Goal: Transaction & Acquisition: Purchase product/service

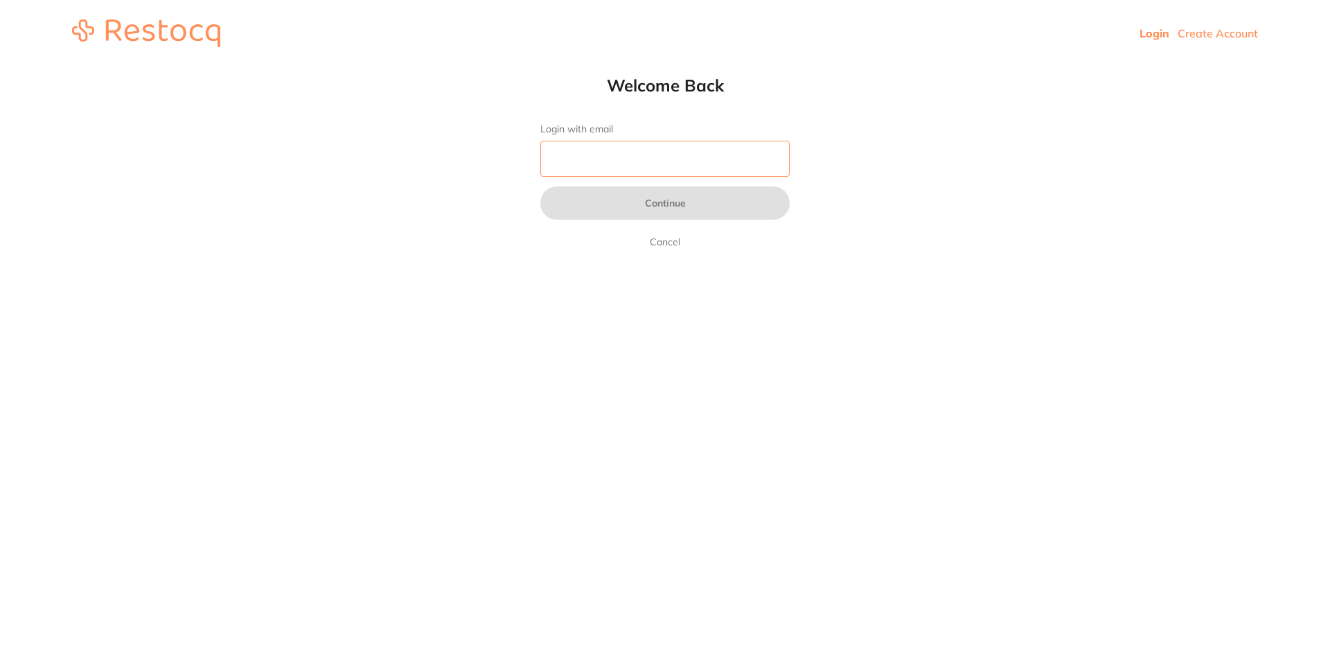
click at [652, 158] on input "Login with email" at bounding box center [664, 159] width 249 height 36
type input "[EMAIL_ADDRESS][DOMAIN_NAME]"
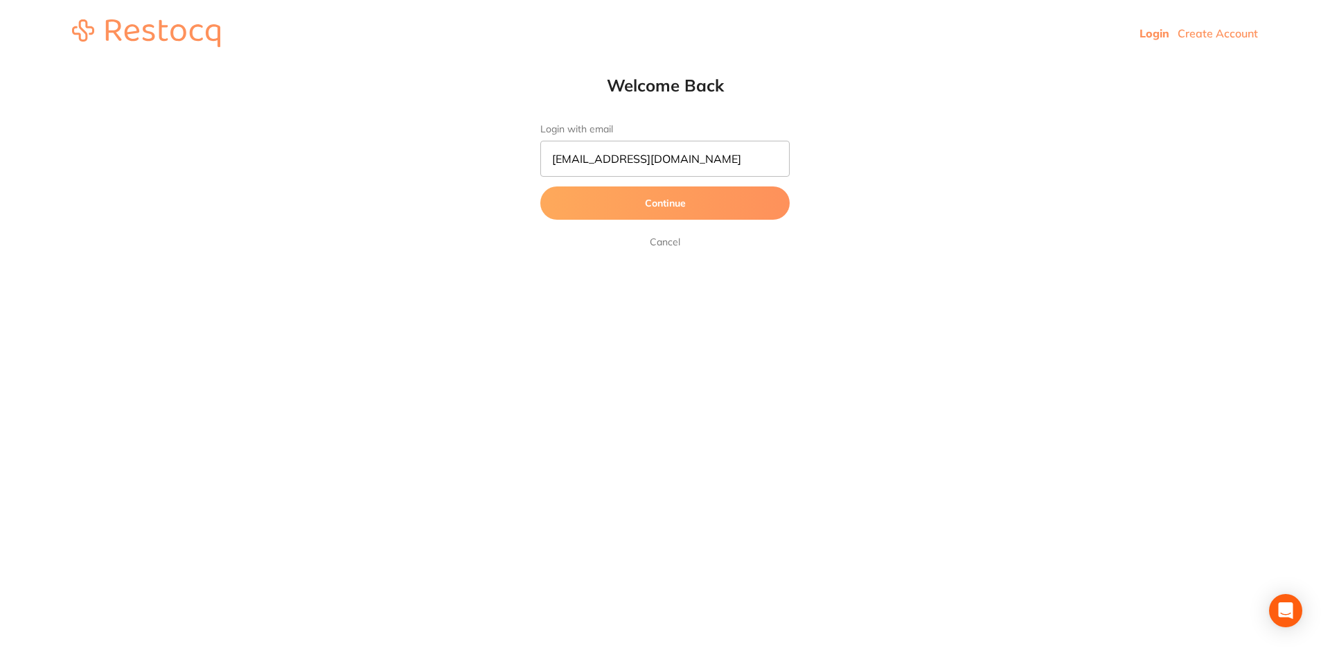
click at [690, 204] on button "Continue" at bounding box center [664, 202] width 249 height 33
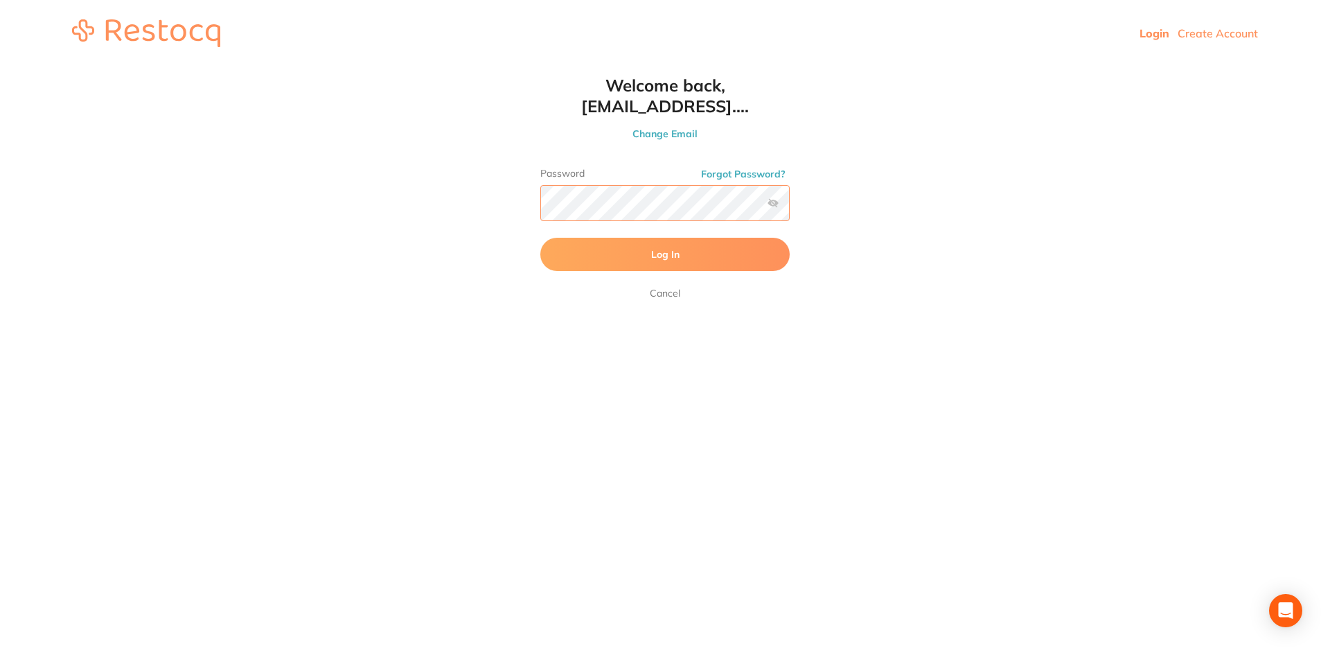
click at [540, 238] on button "Log In" at bounding box center [664, 254] width 249 height 33
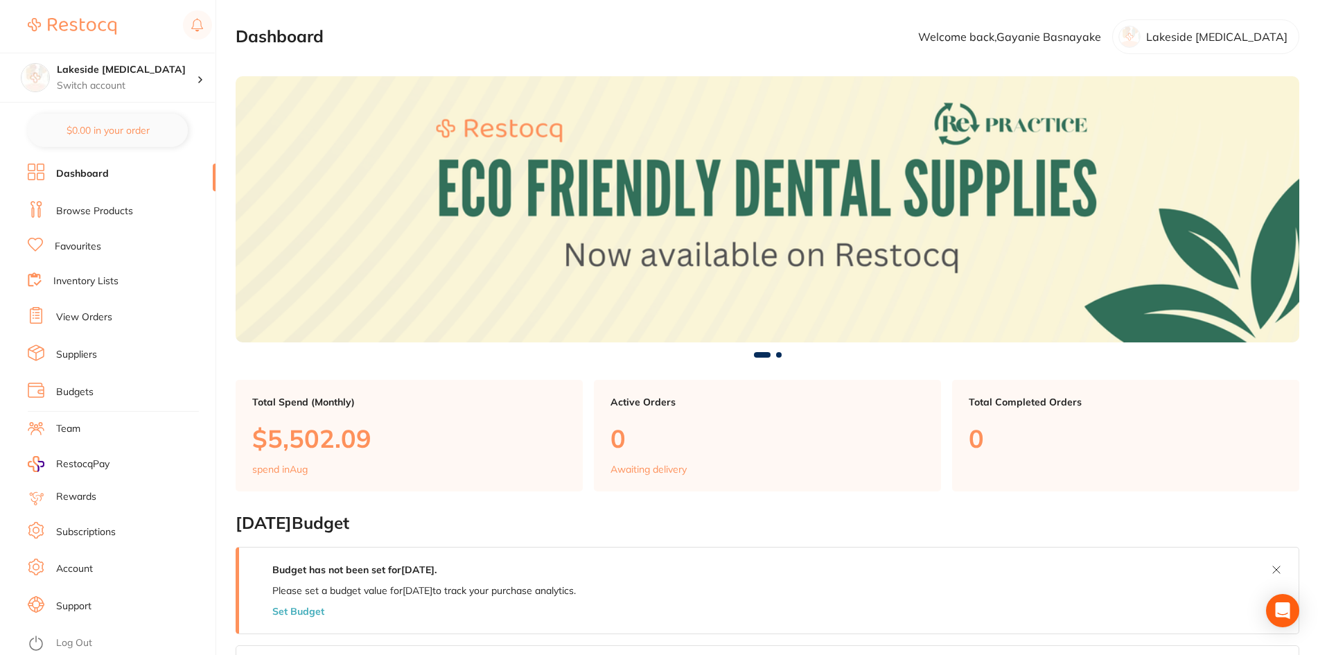
click at [78, 207] on link "Browse Products" at bounding box center [94, 211] width 77 height 14
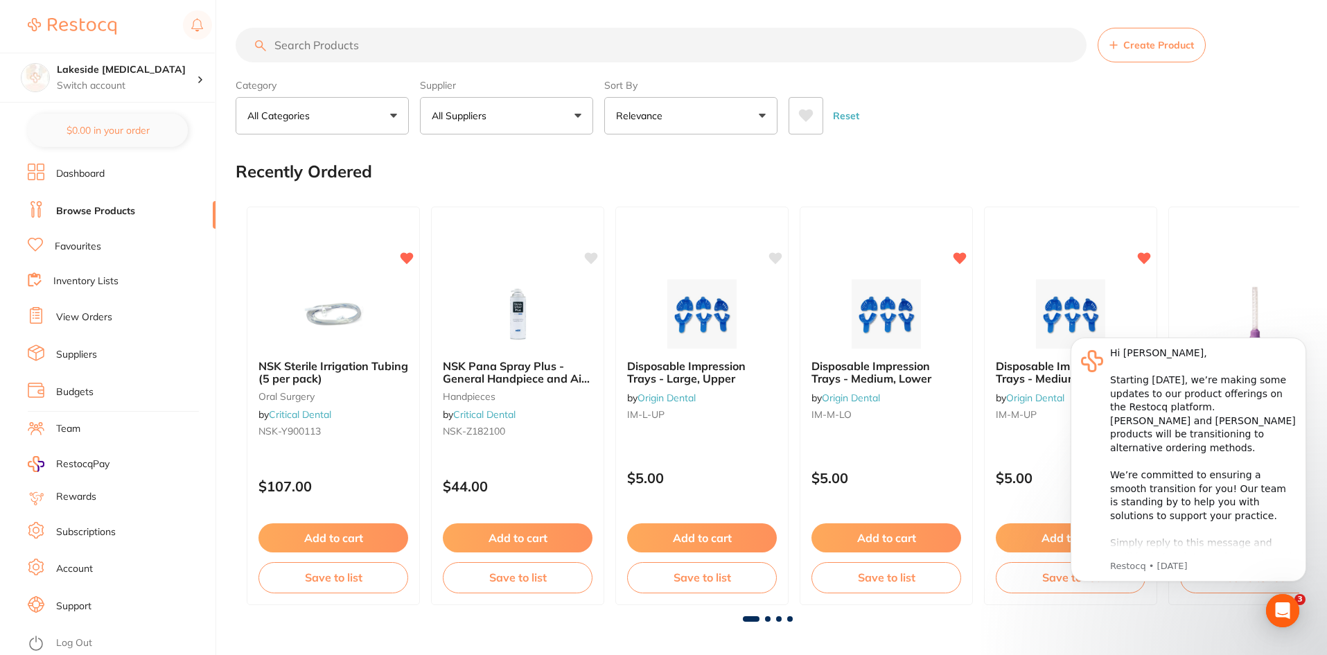
click at [355, 46] on input "search" at bounding box center [661, 45] width 851 height 35
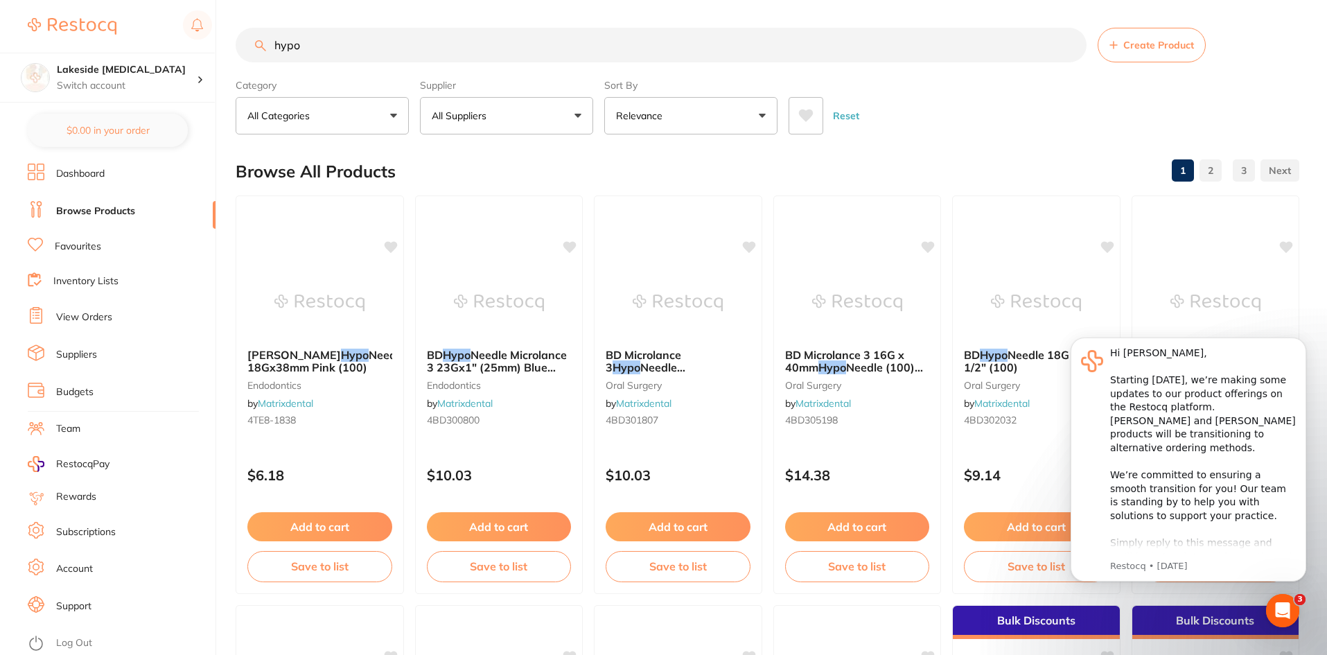
click at [355, 46] on input "hypo" at bounding box center [661, 45] width 851 height 35
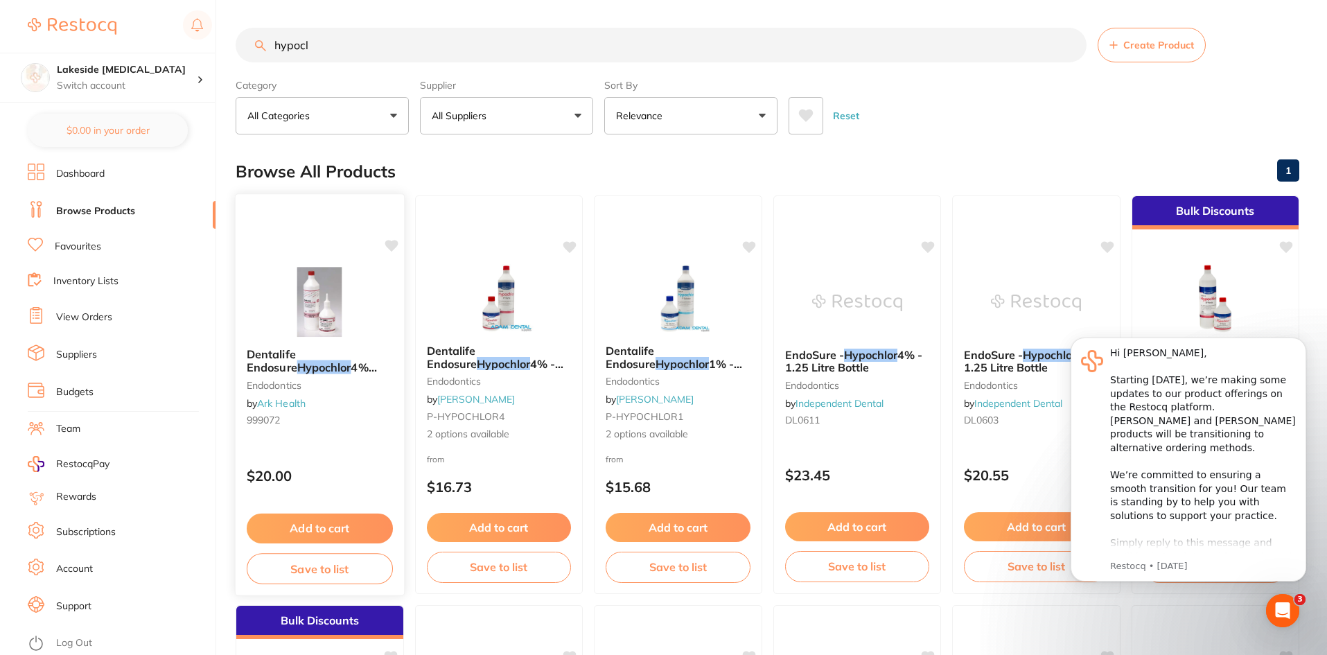
type input "hypocl"
click at [328, 347] on div "Dentalife Endosure Hypochlor 4% 500ml endodontics by Ark Health 999072" at bounding box center [320, 390] width 168 height 106
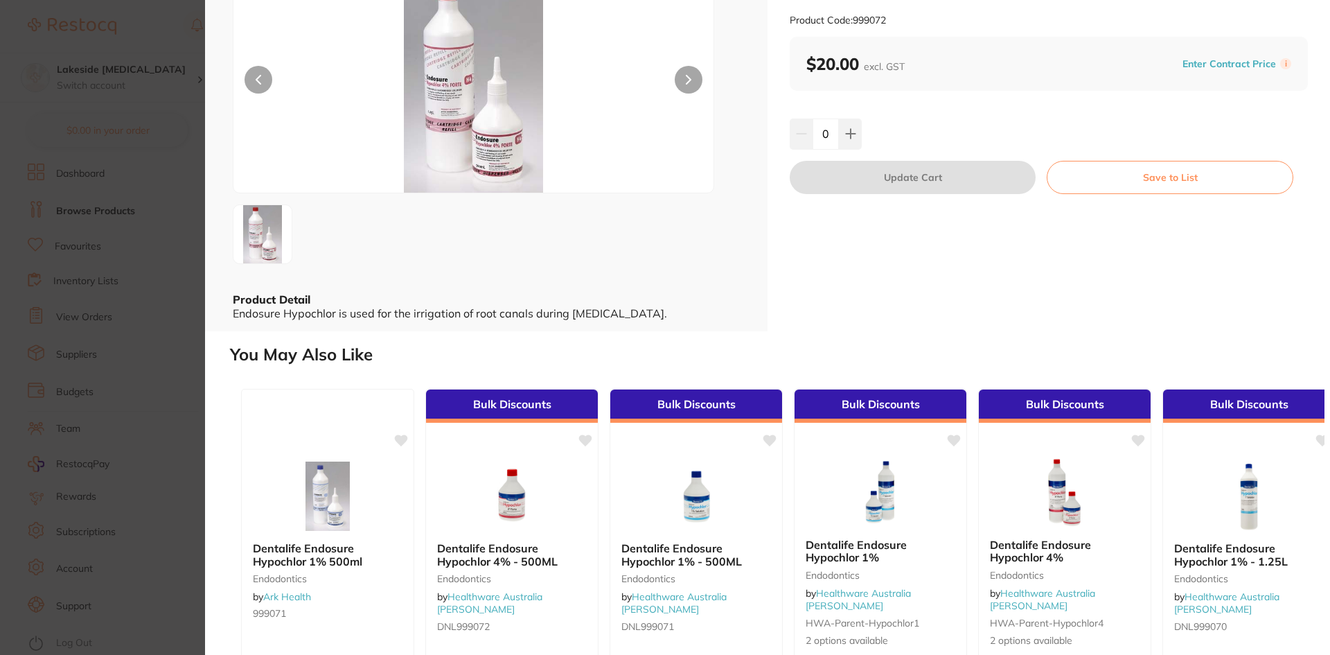
scroll to position [262, 0]
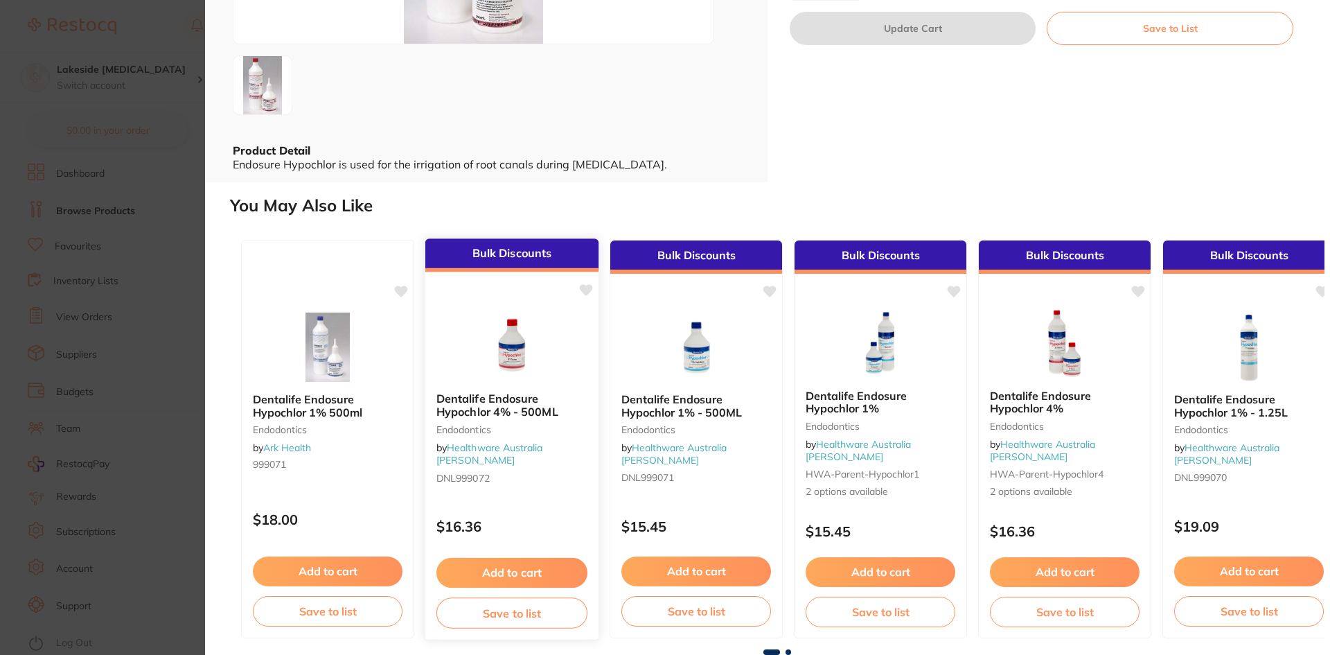
click at [518, 414] on b "Dentalife Endosure Hypochlor 4% - 500ML" at bounding box center [511, 406] width 151 height 26
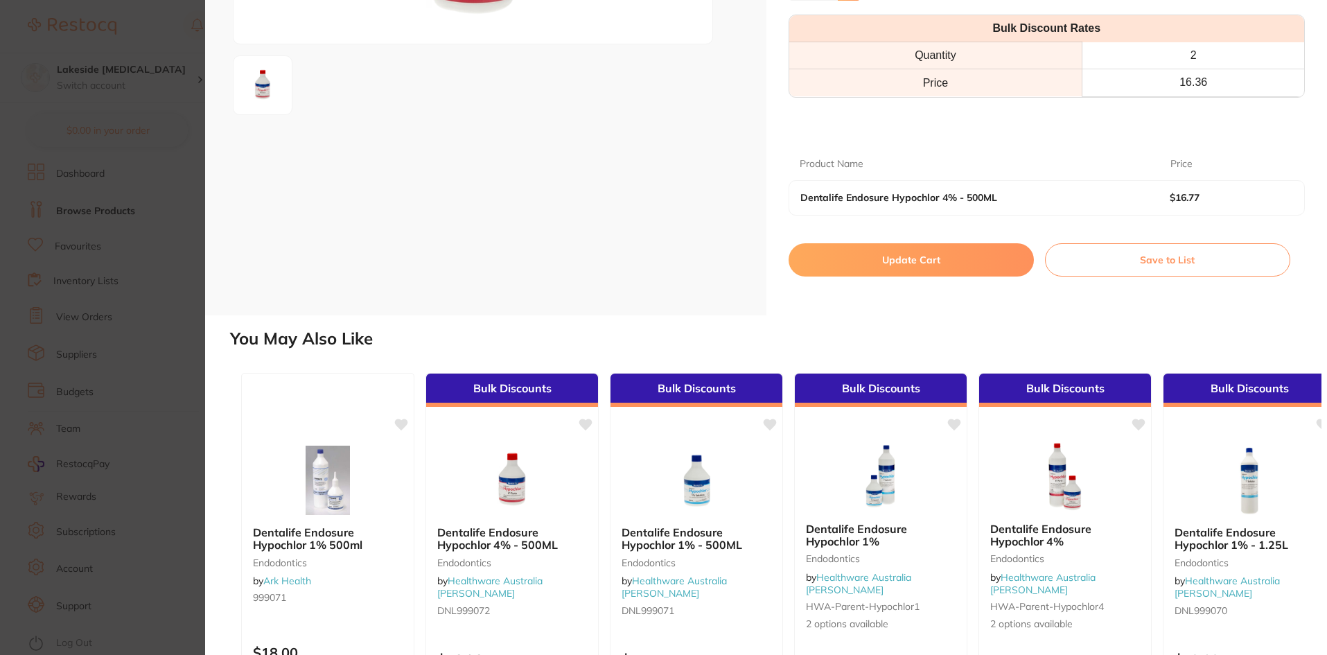
type input "4"
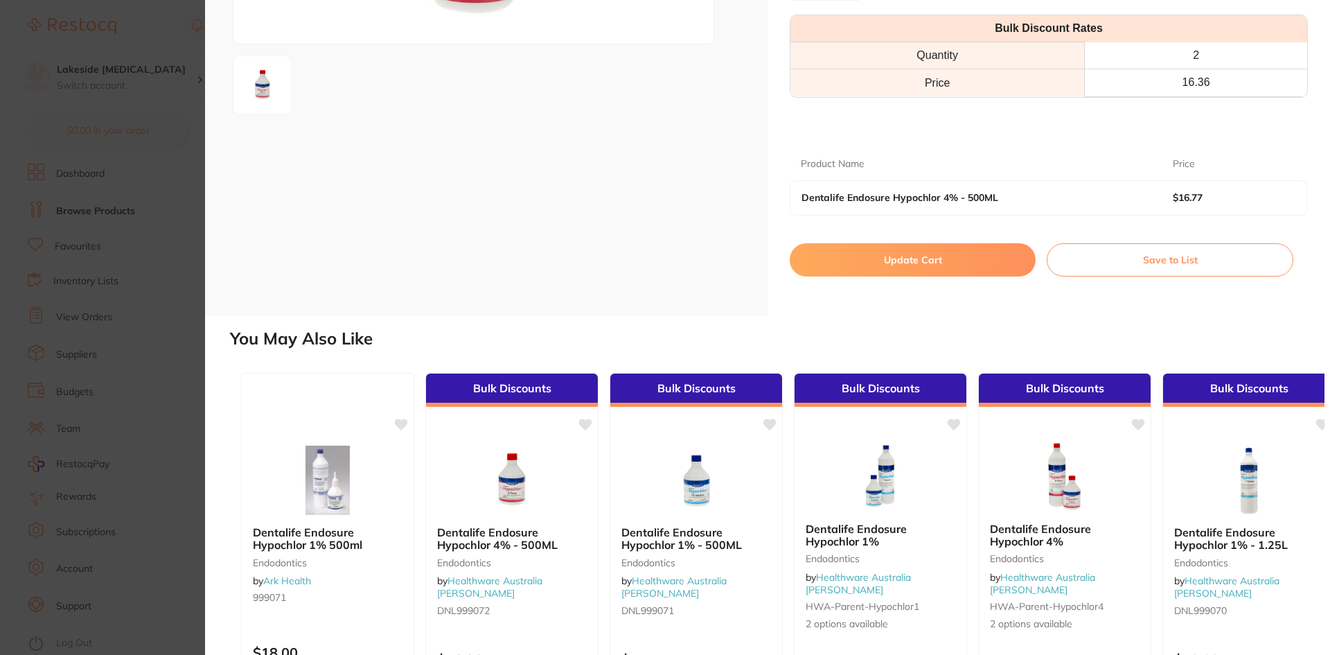
click at [996, 276] on button "Update Cart" at bounding box center [913, 259] width 246 height 33
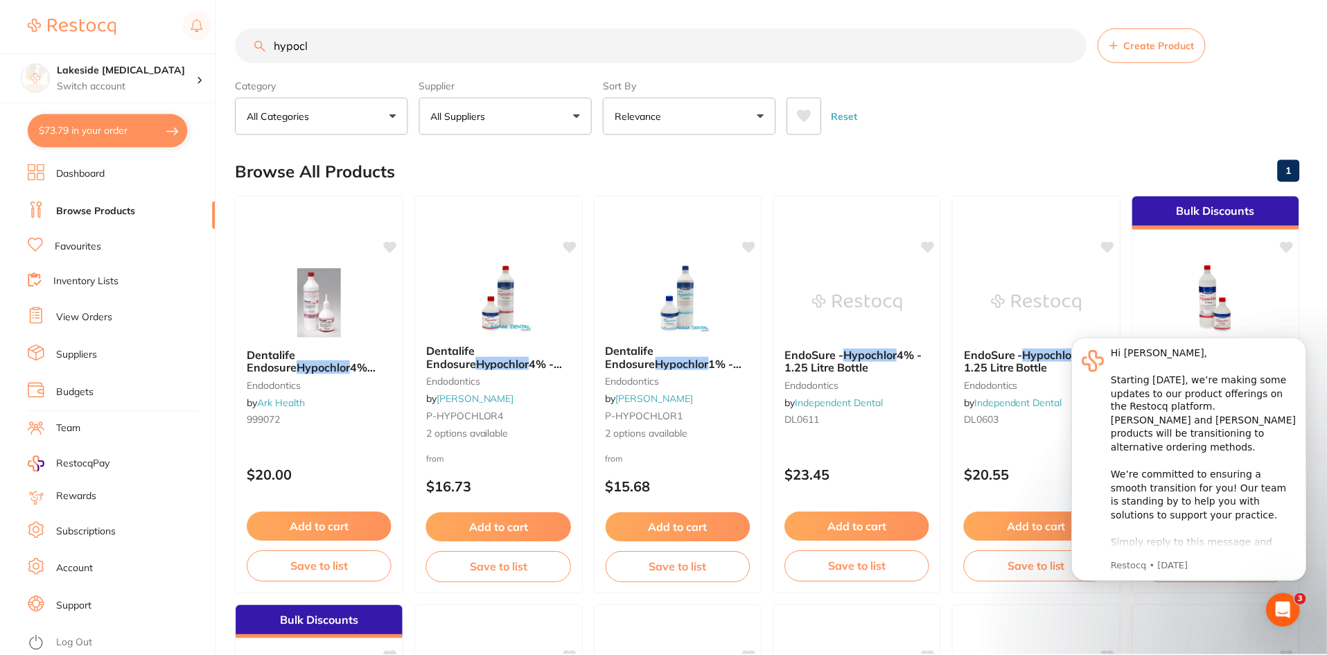
scroll to position [1, 0]
click at [118, 120] on button "$71.98 in your order" at bounding box center [108, 130] width 160 height 33
checkbox input "true"
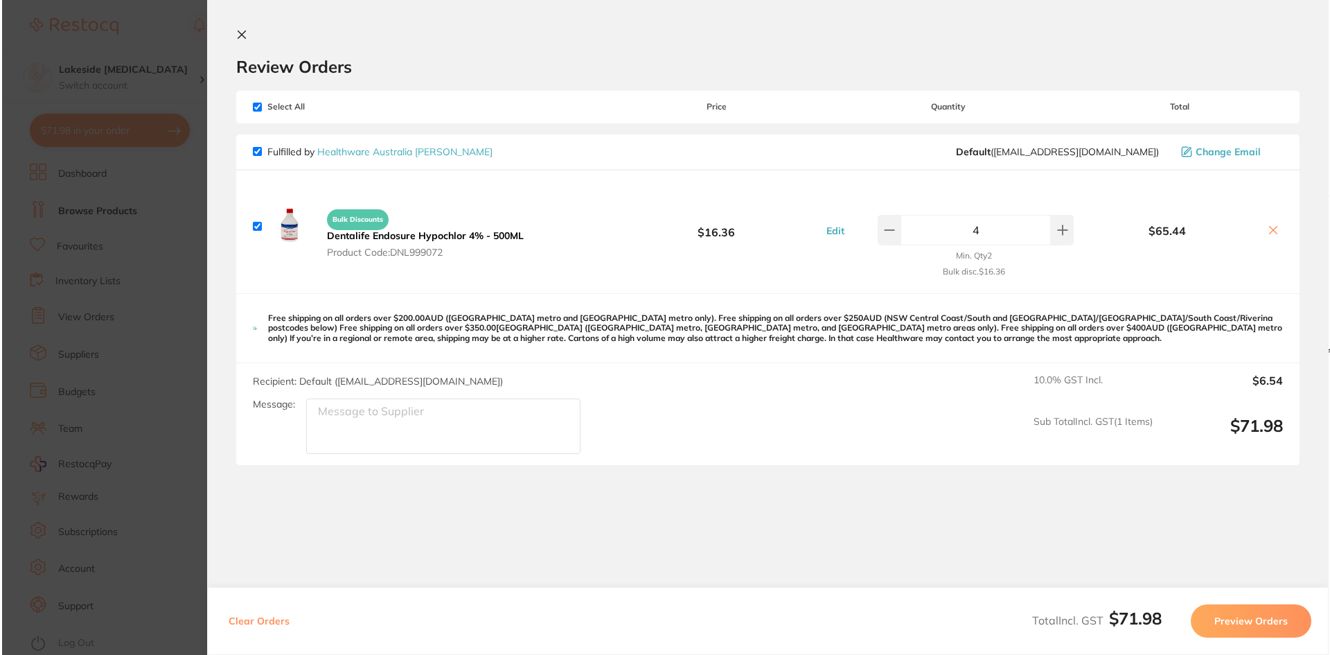
scroll to position [0, 0]
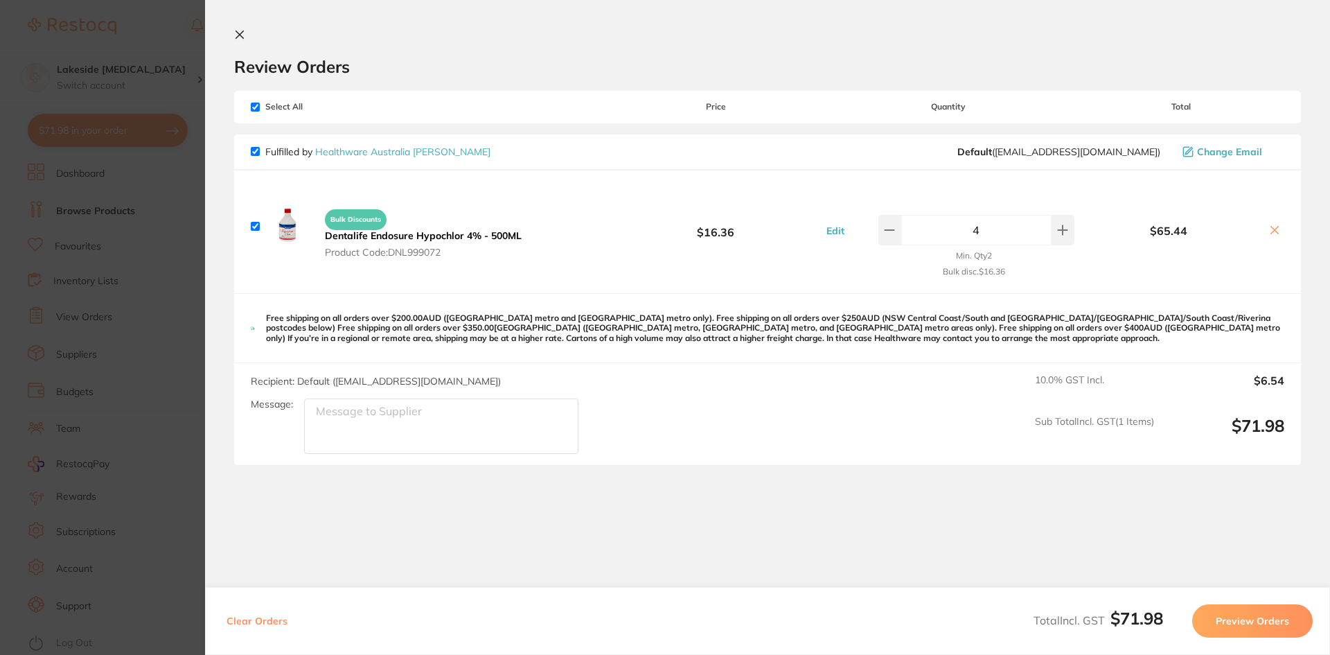
click at [1279, 630] on button "Preview Orders" at bounding box center [1252, 620] width 121 height 33
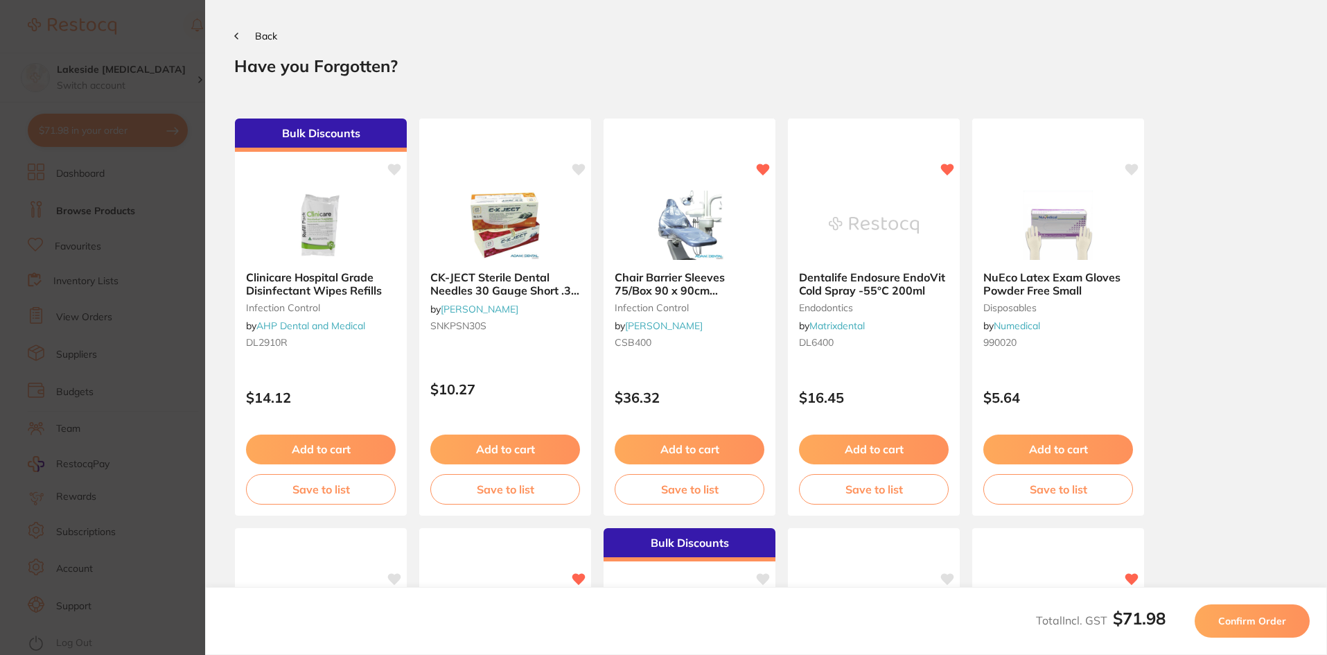
click at [1275, 628] on button "Confirm Order" at bounding box center [1251, 620] width 115 height 33
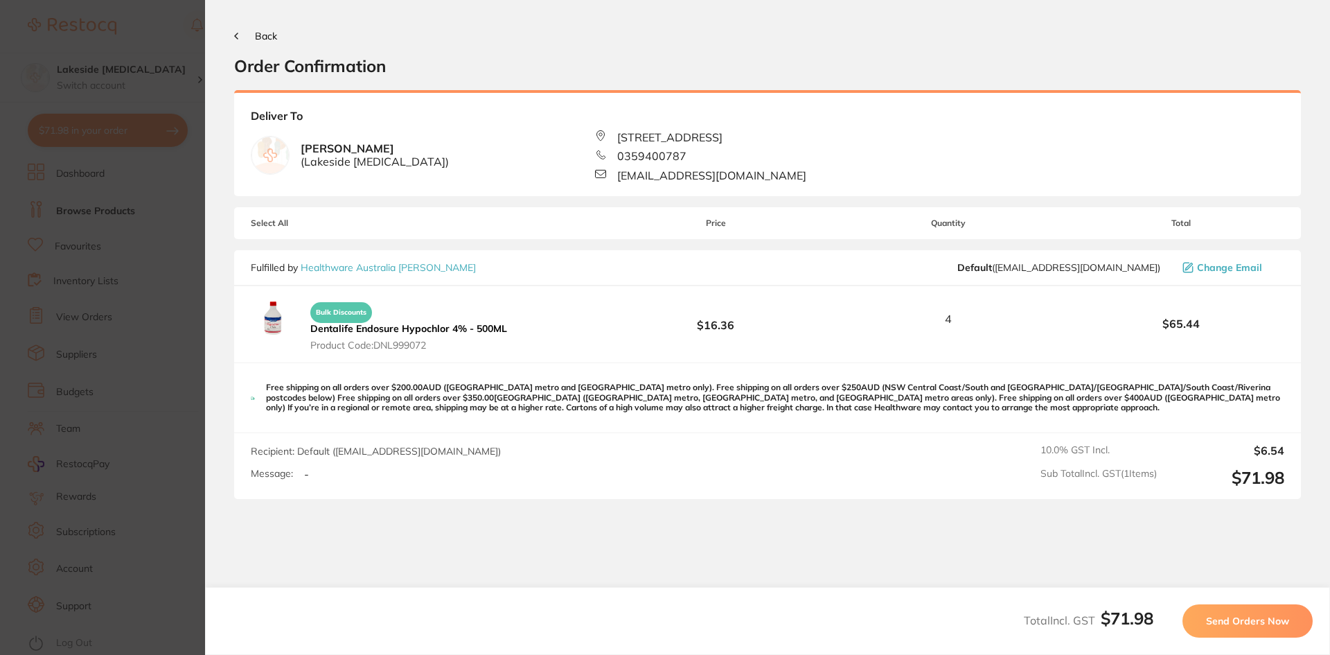
click at [1260, 614] on span "Send Orders Now" at bounding box center [1247, 620] width 83 height 12
